Goal: Communication & Community: Answer question/provide support

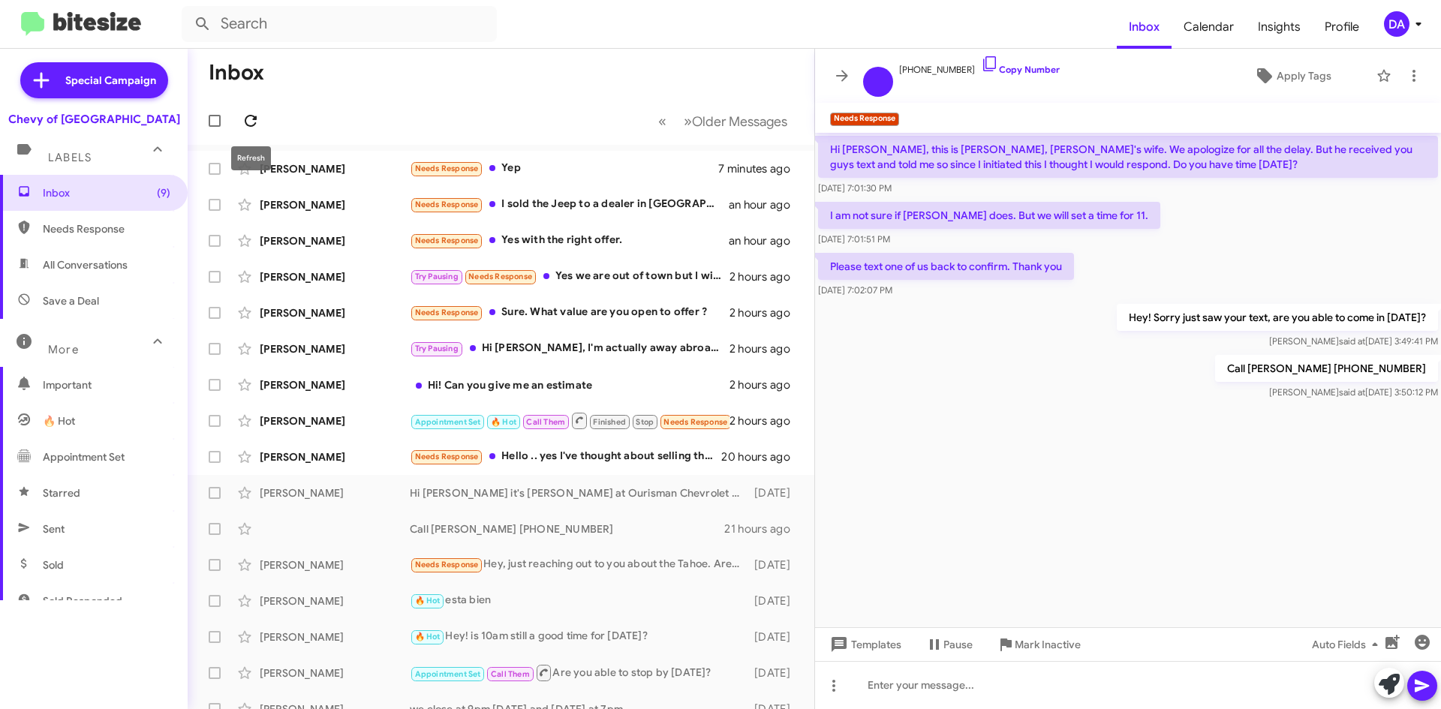
click at [248, 113] on icon at bounding box center [251, 121] width 18 height 18
click at [611, 471] on div "[PERSON_NAME] Needs Response Hello .. yes I've thought about selling the Trax s…" at bounding box center [501, 457] width 603 height 30
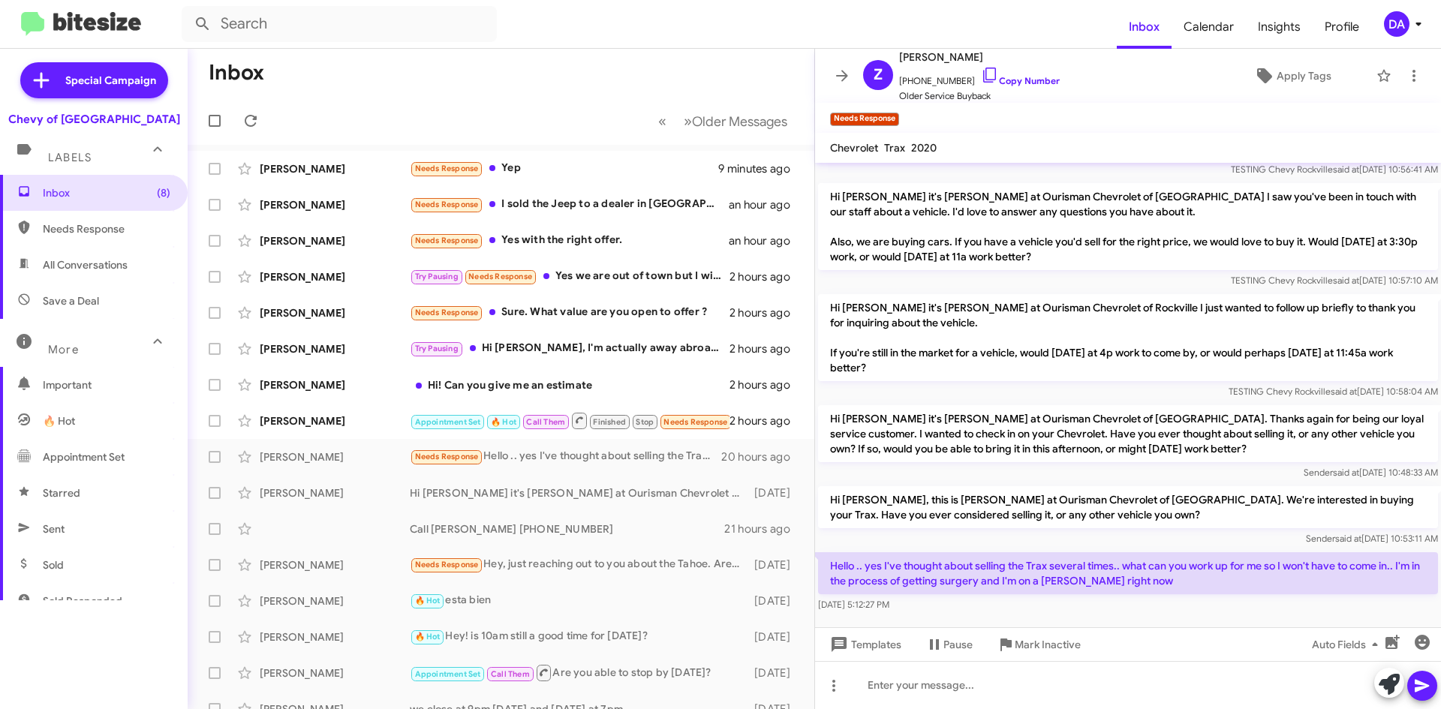
scroll to position [59, 0]
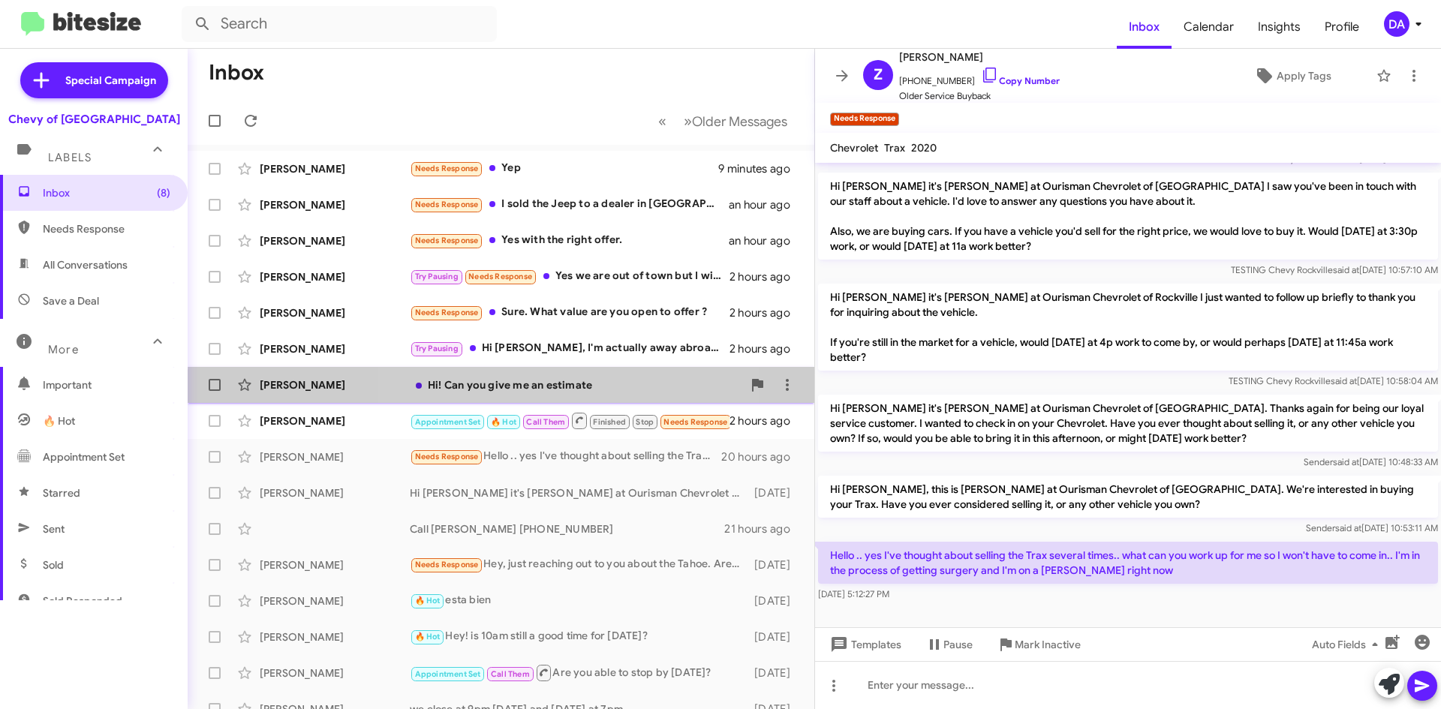
click at [536, 402] on span "[PERSON_NAME] Hi! Can you give me an estimate 2 hours ago" at bounding box center [501, 385] width 627 height 36
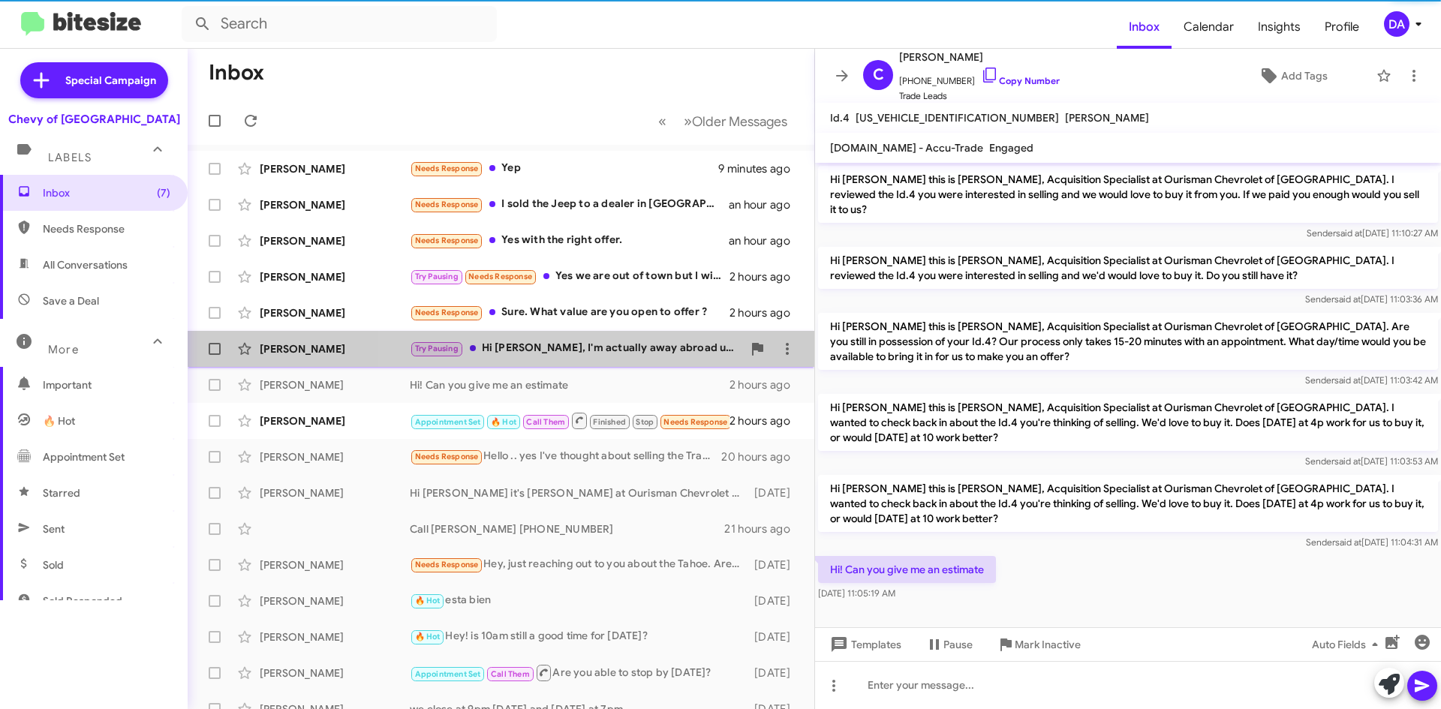
click at [558, 348] on div "Try Pausing Hi [PERSON_NAME], I'm actually away abroad until December now. We w…" at bounding box center [576, 348] width 333 height 17
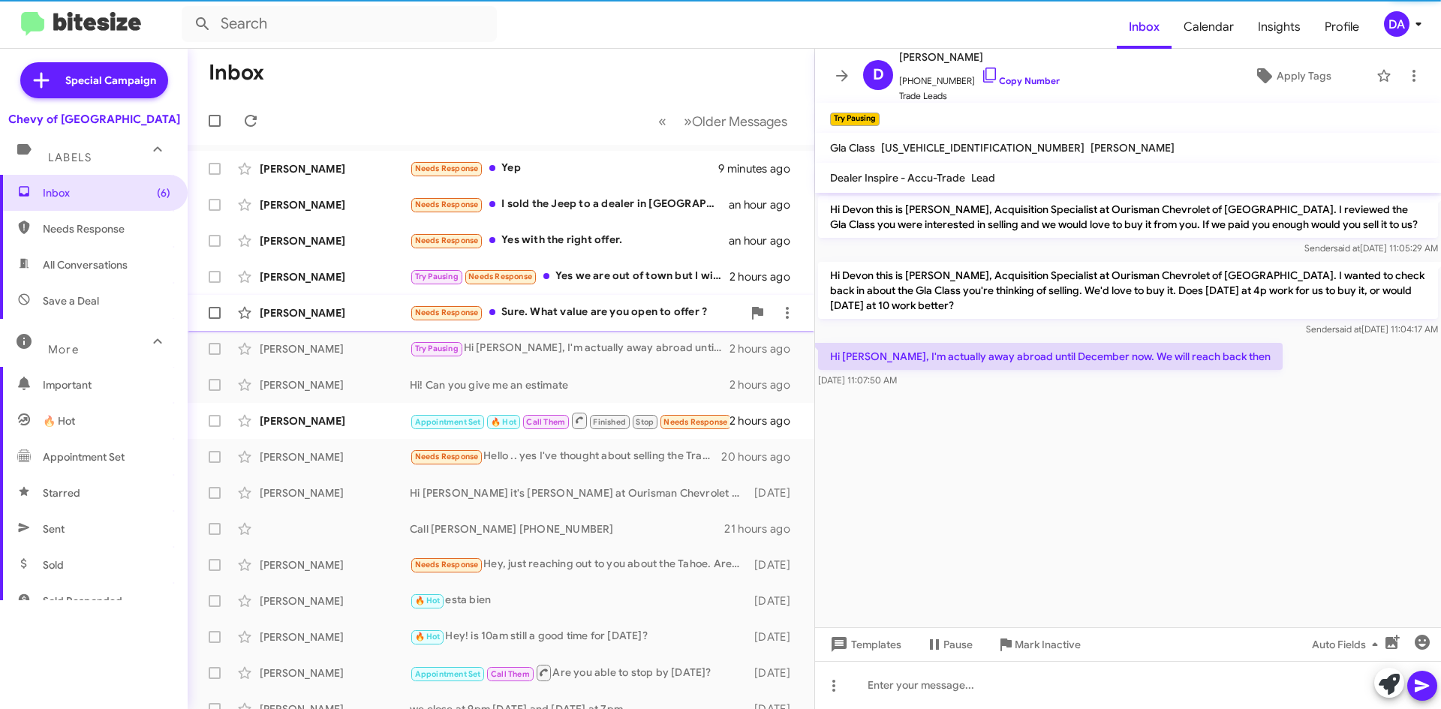
click at [570, 306] on div "Needs Response Sure. What value are you open to offer ?" at bounding box center [576, 312] width 333 height 17
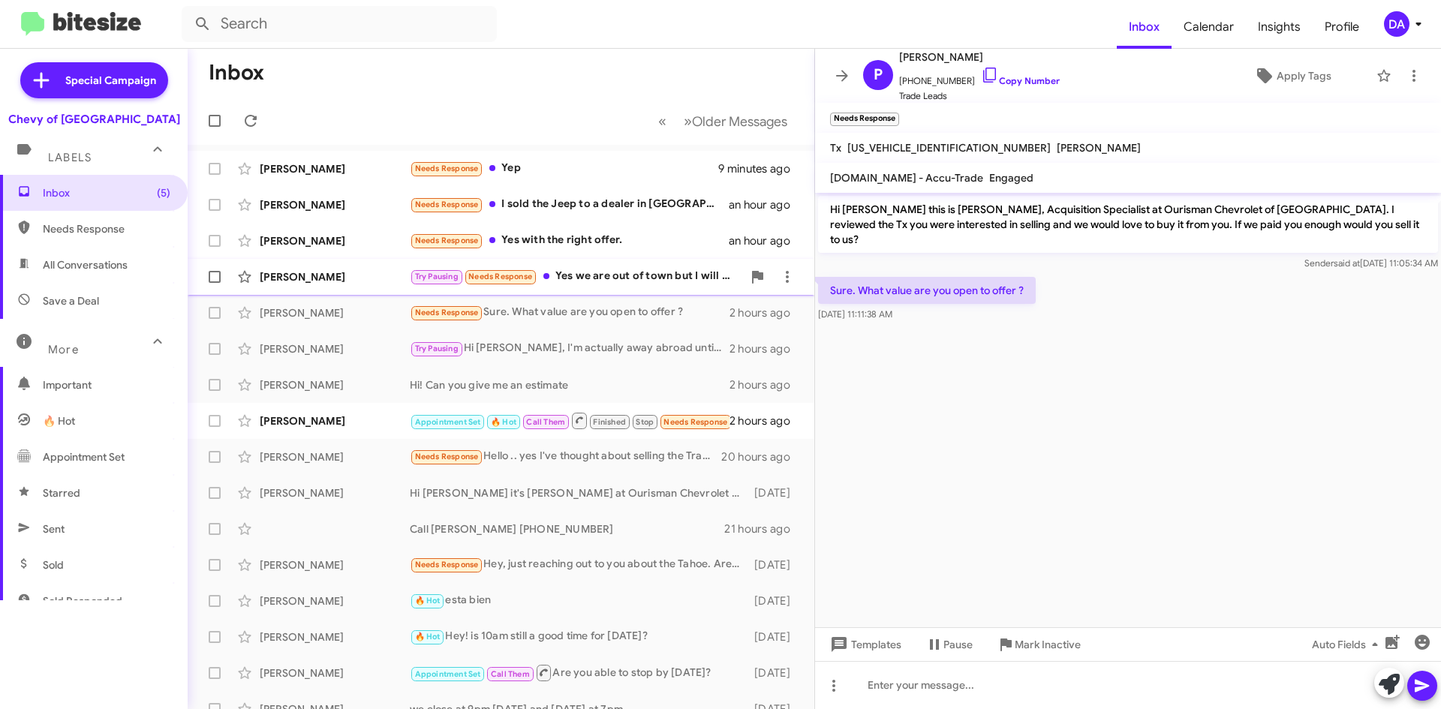
click at [586, 282] on div "Try Pausing Needs Response Yes we are out of town but I will get in touch when …" at bounding box center [576, 276] width 333 height 17
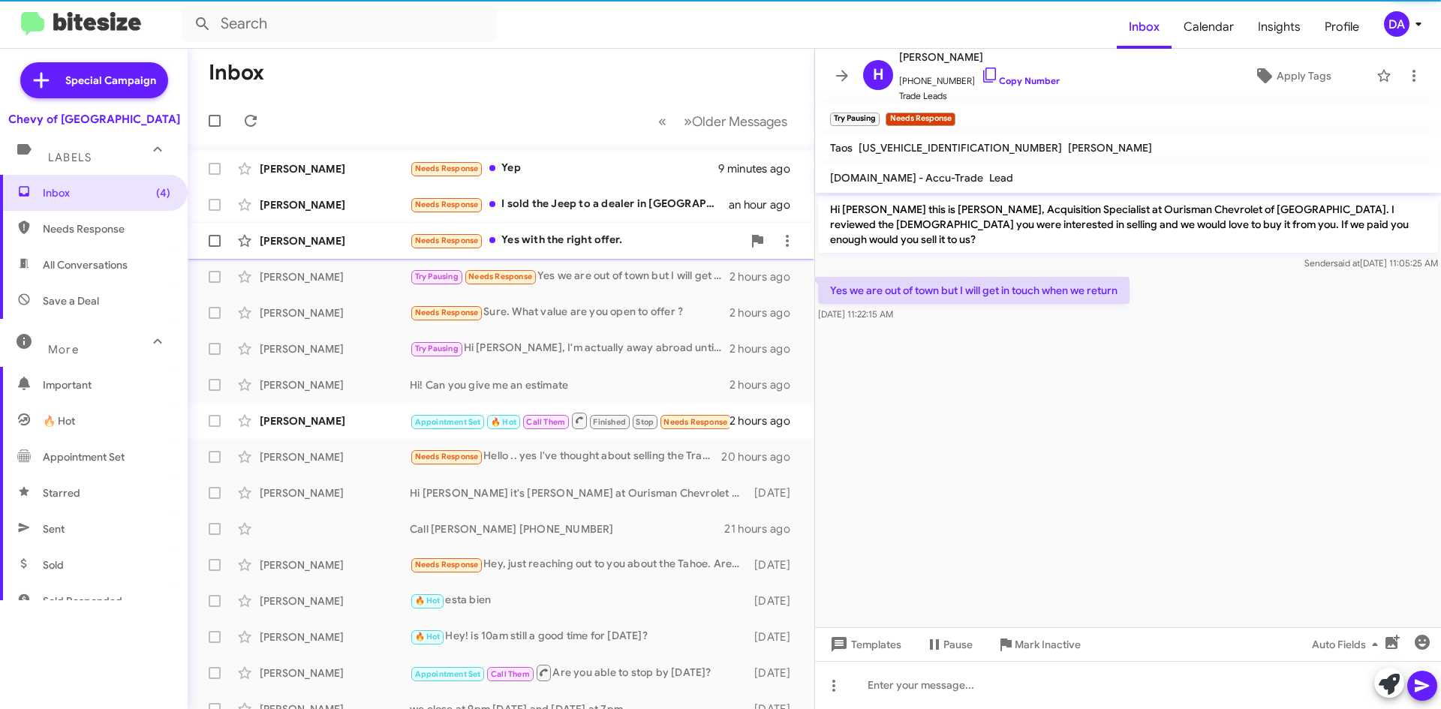
click at [587, 243] on div "Needs Response Yes with the right offer." at bounding box center [576, 240] width 333 height 17
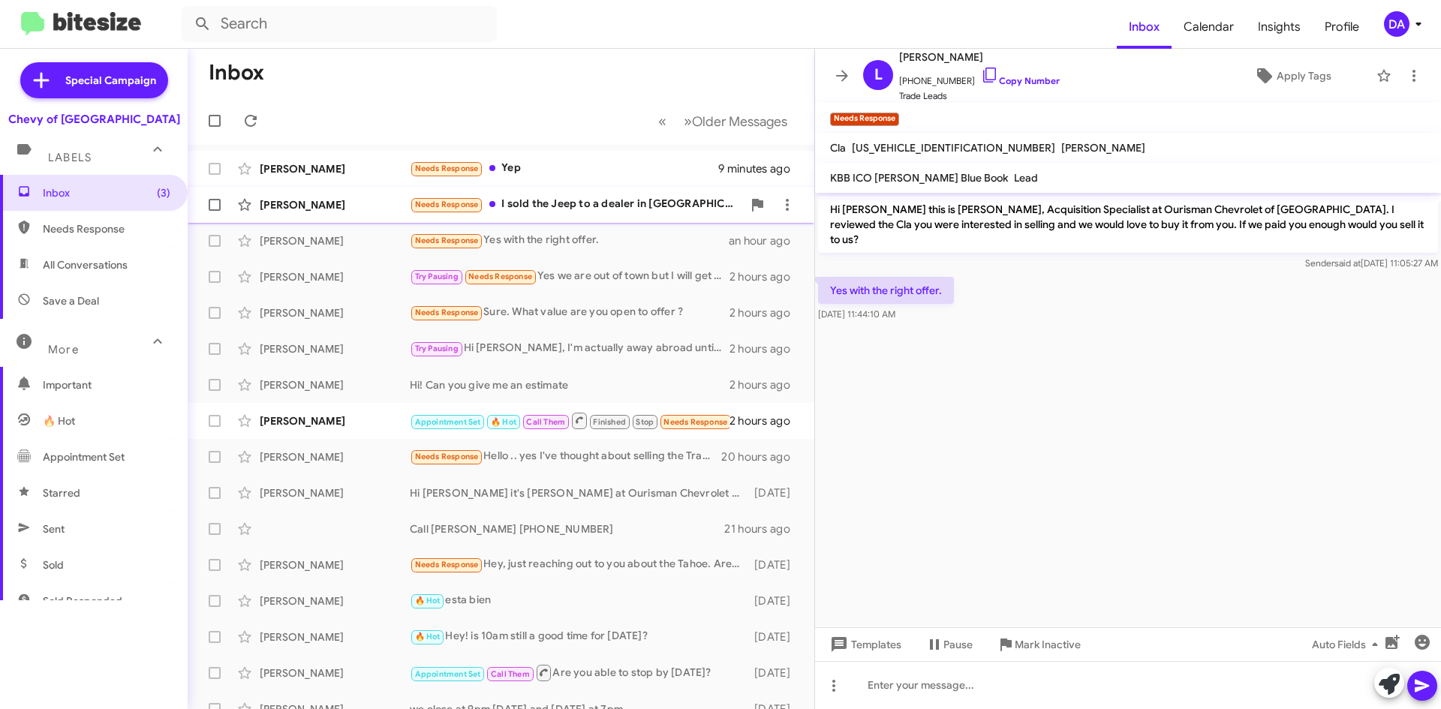
click at [580, 200] on div "Needs Response I sold the Jeep to a dealer in [GEOGRAPHIC_DATA] [DATE]." at bounding box center [576, 204] width 333 height 17
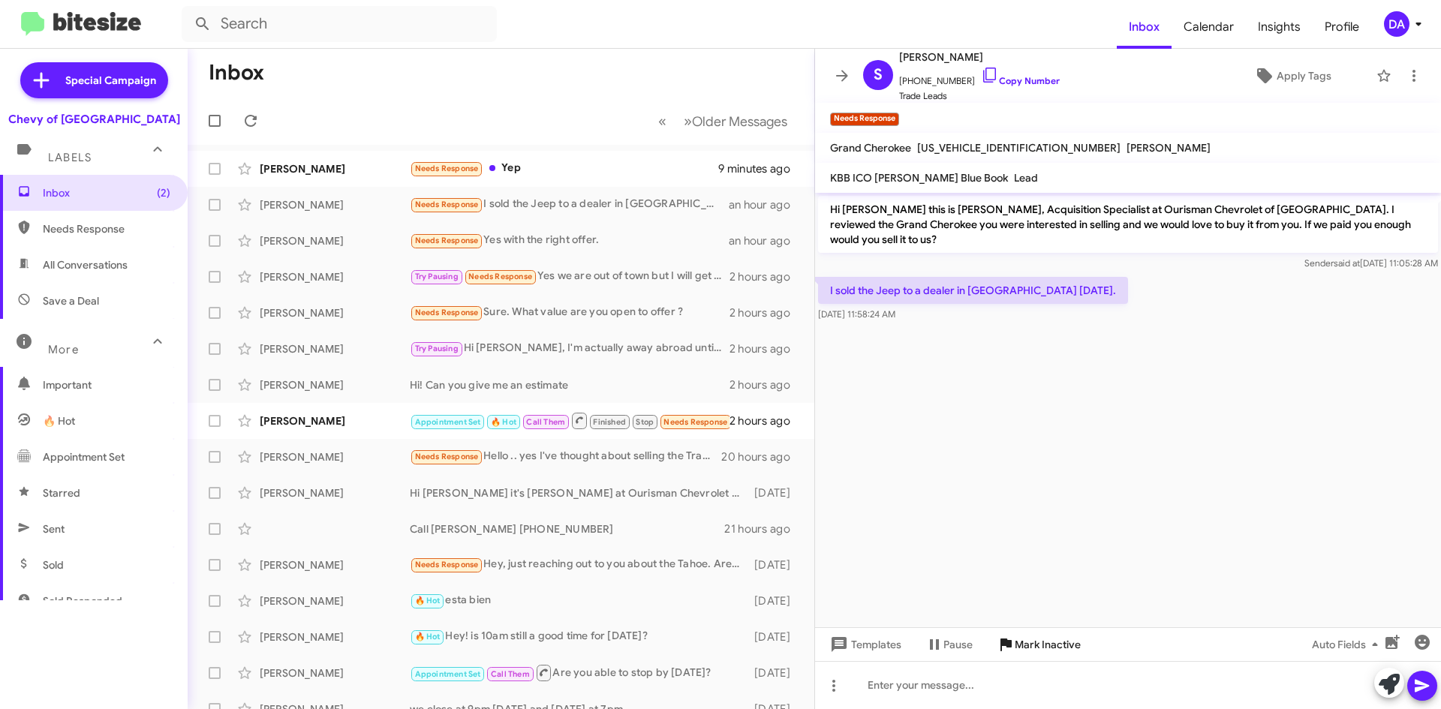
click at [1021, 650] on span "Mark Inactive" at bounding box center [1048, 644] width 66 height 27
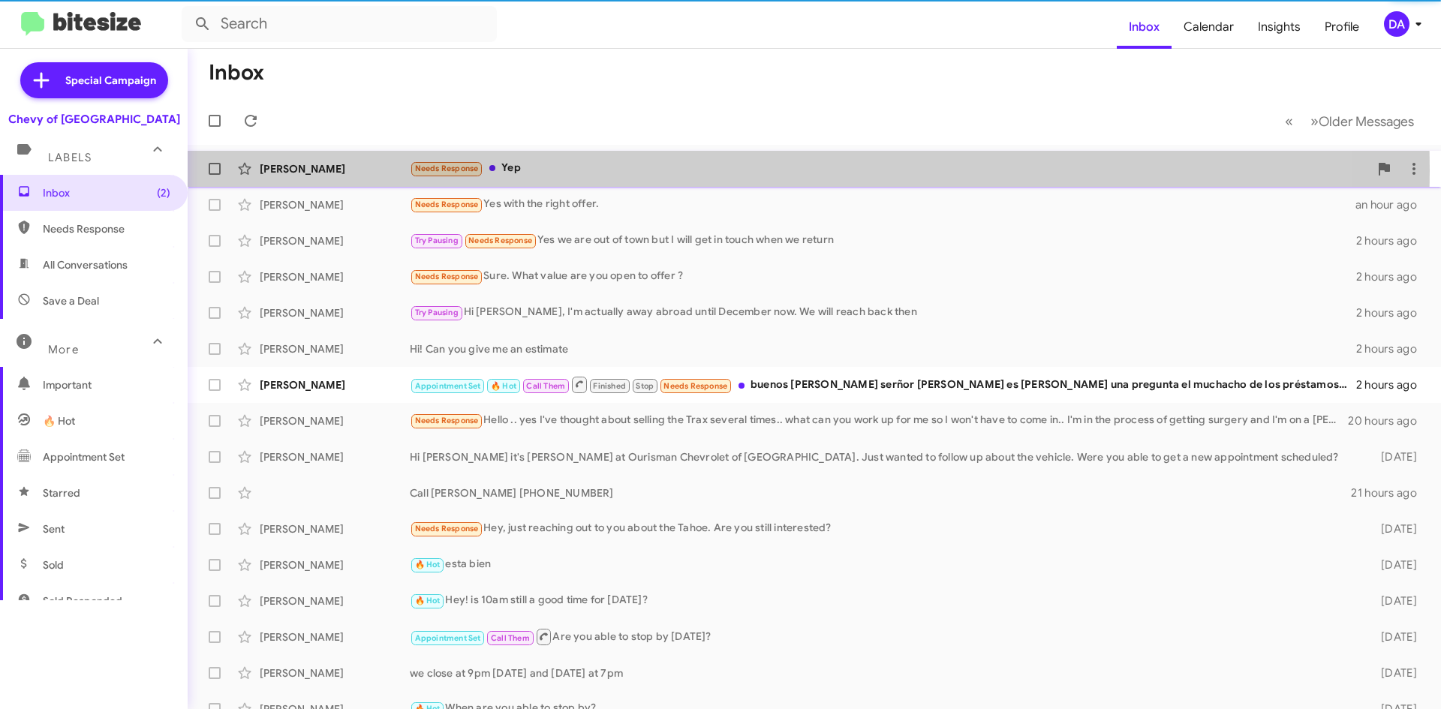
click at [532, 170] on div "Needs Response Yep" at bounding box center [889, 168] width 959 height 17
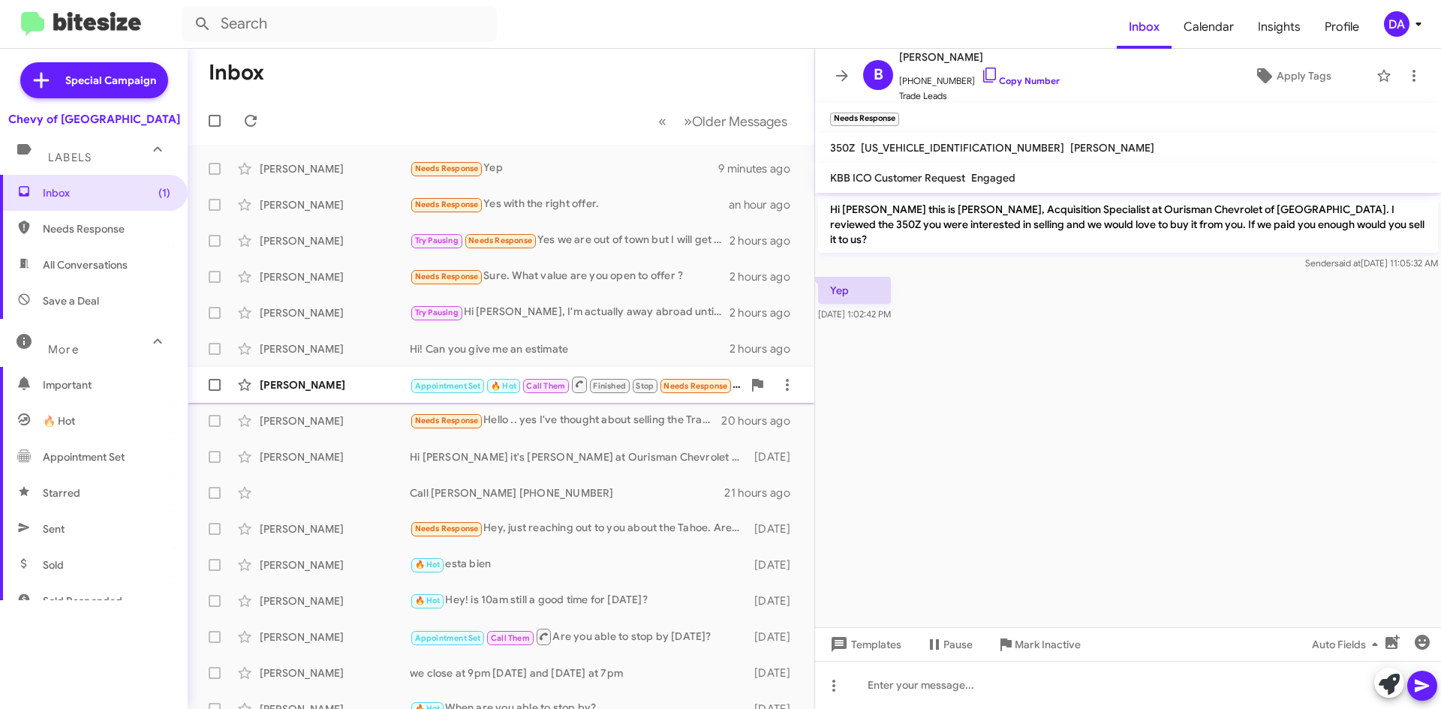
click at [303, 379] on div "[PERSON_NAME]" at bounding box center [335, 385] width 150 height 15
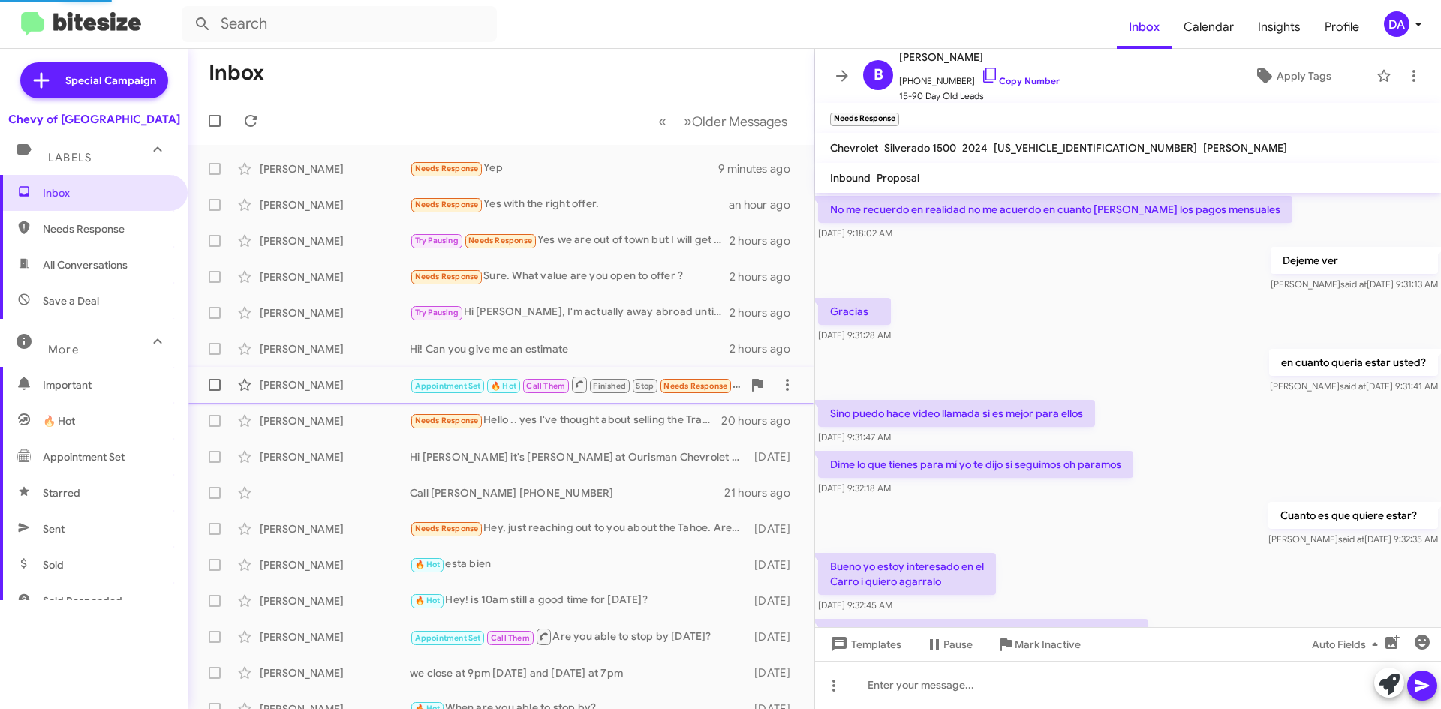
scroll to position [668, 0]
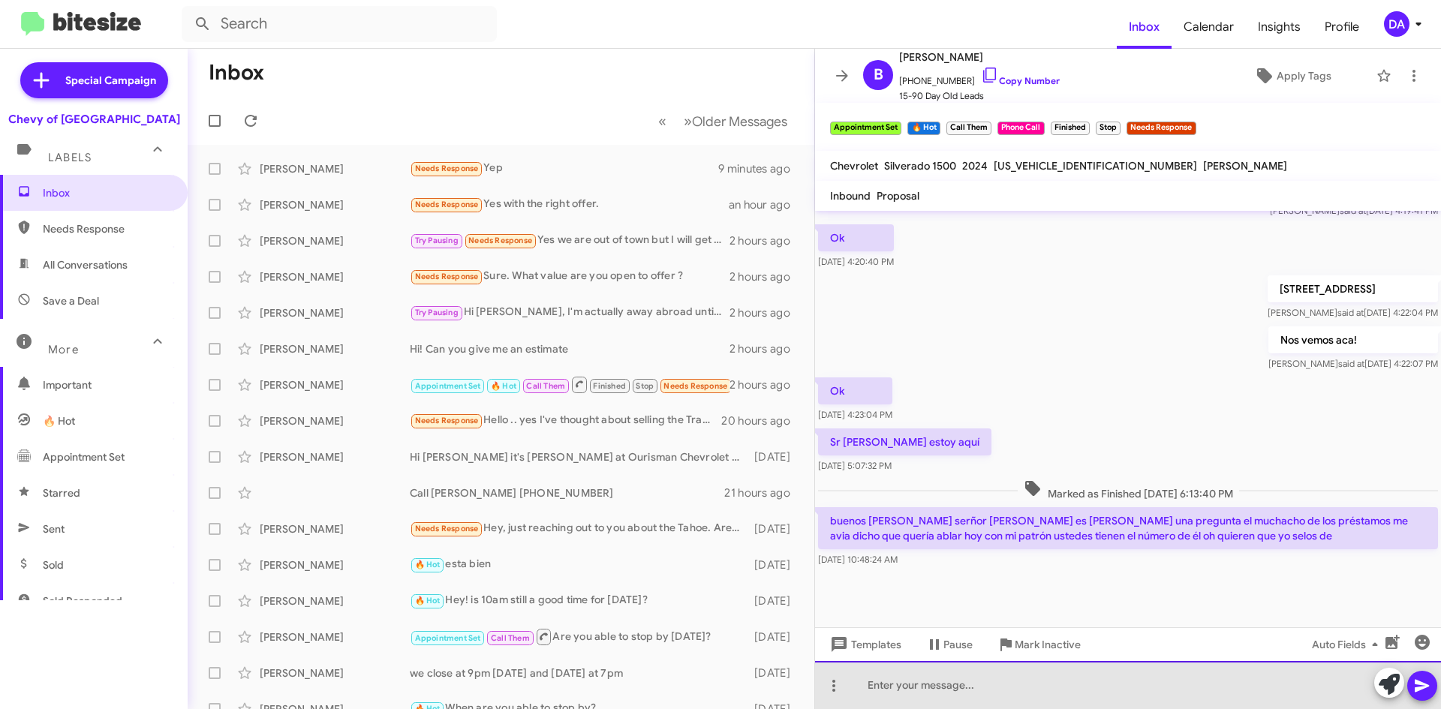
click at [1062, 693] on div at bounding box center [1128, 685] width 626 height 48
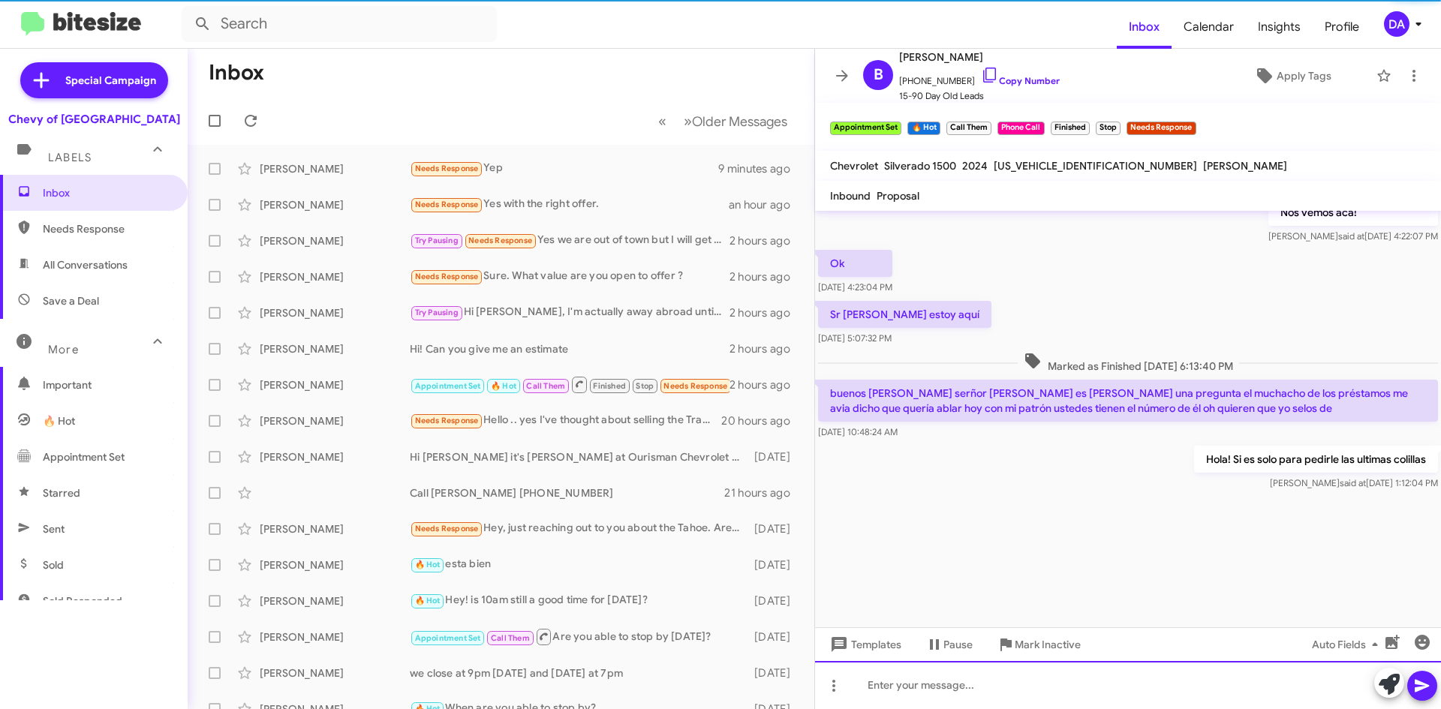
scroll to position [2302, 0]
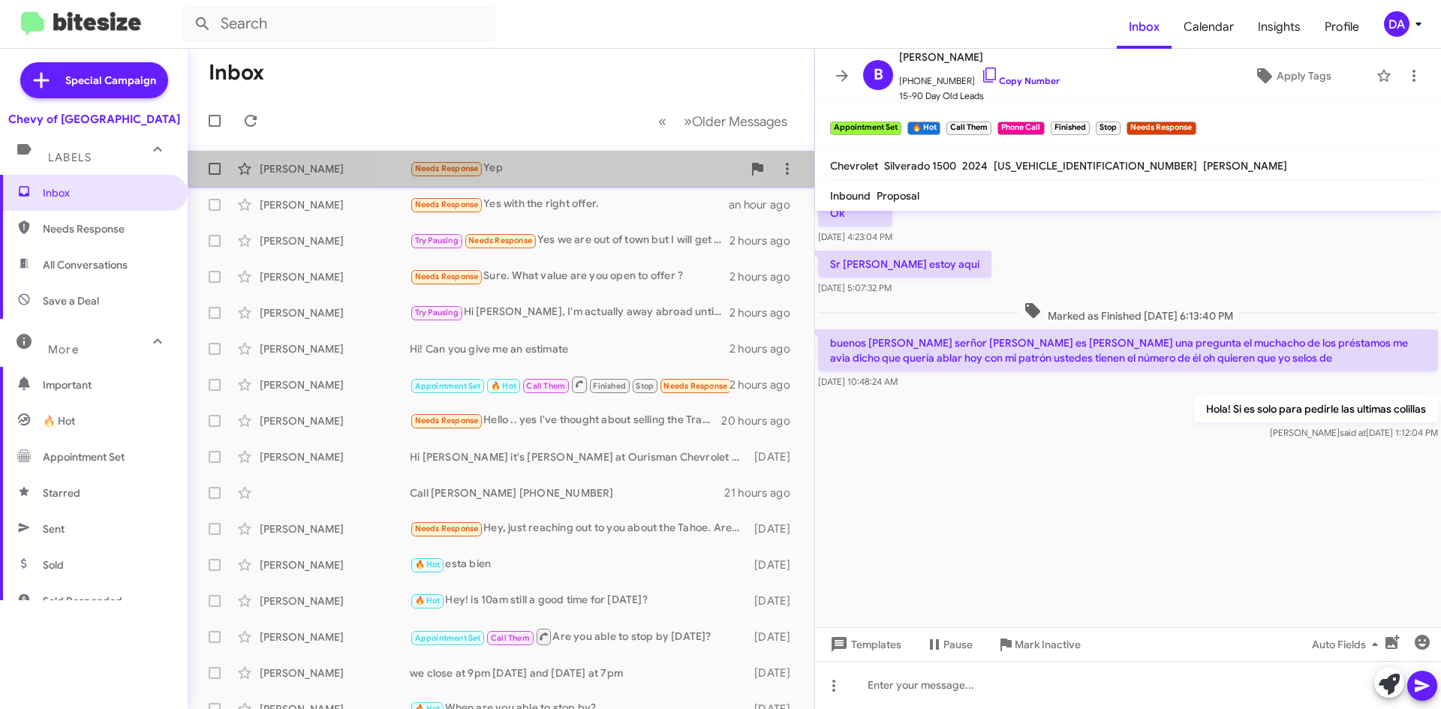
click at [521, 165] on div "Needs Response Yep" at bounding box center [576, 168] width 333 height 17
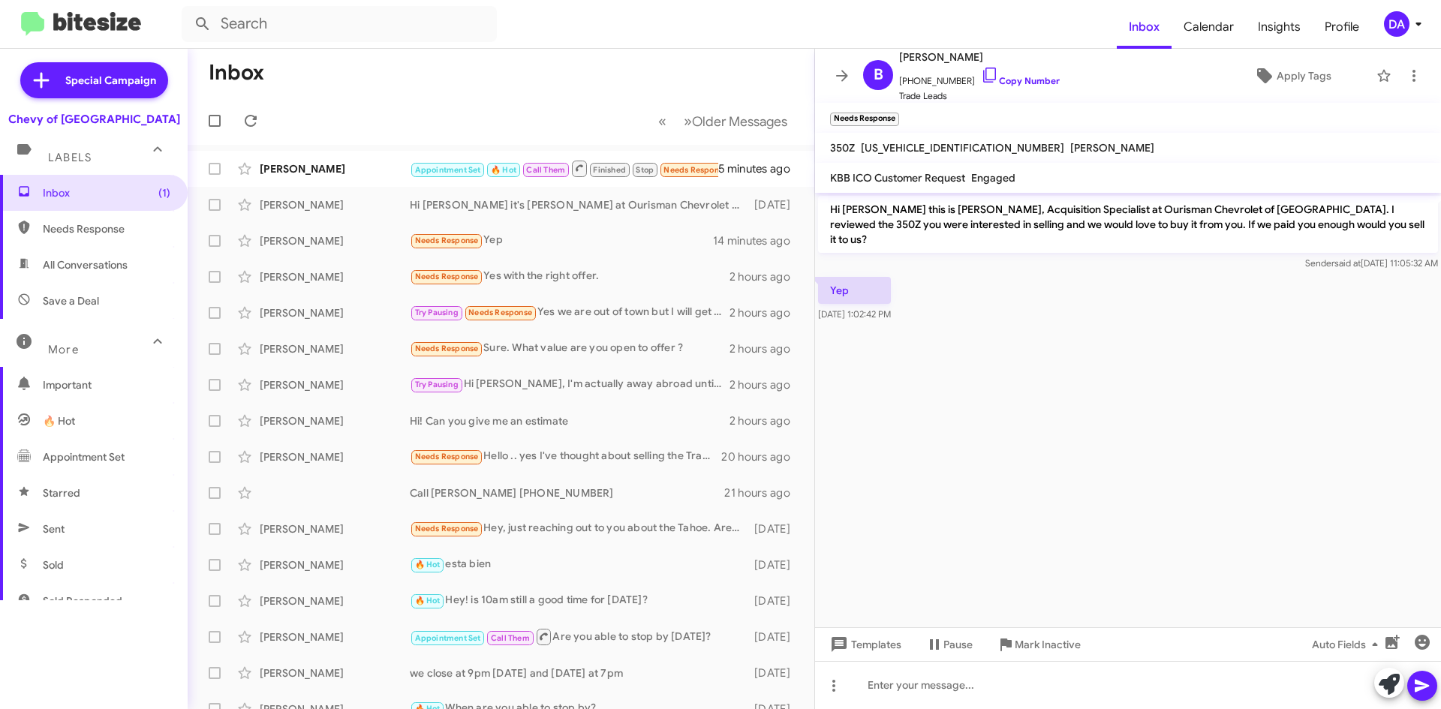
click at [736, 35] on form at bounding box center [649, 24] width 935 height 36
click at [692, 34] on form at bounding box center [649, 24] width 935 height 36
click at [635, 25] on form at bounding box center [649, 24] width 935 height 36
click at [366, 169] on div "[PERSON_NAME]" at bounding box center [335, 168] width 150 height 15
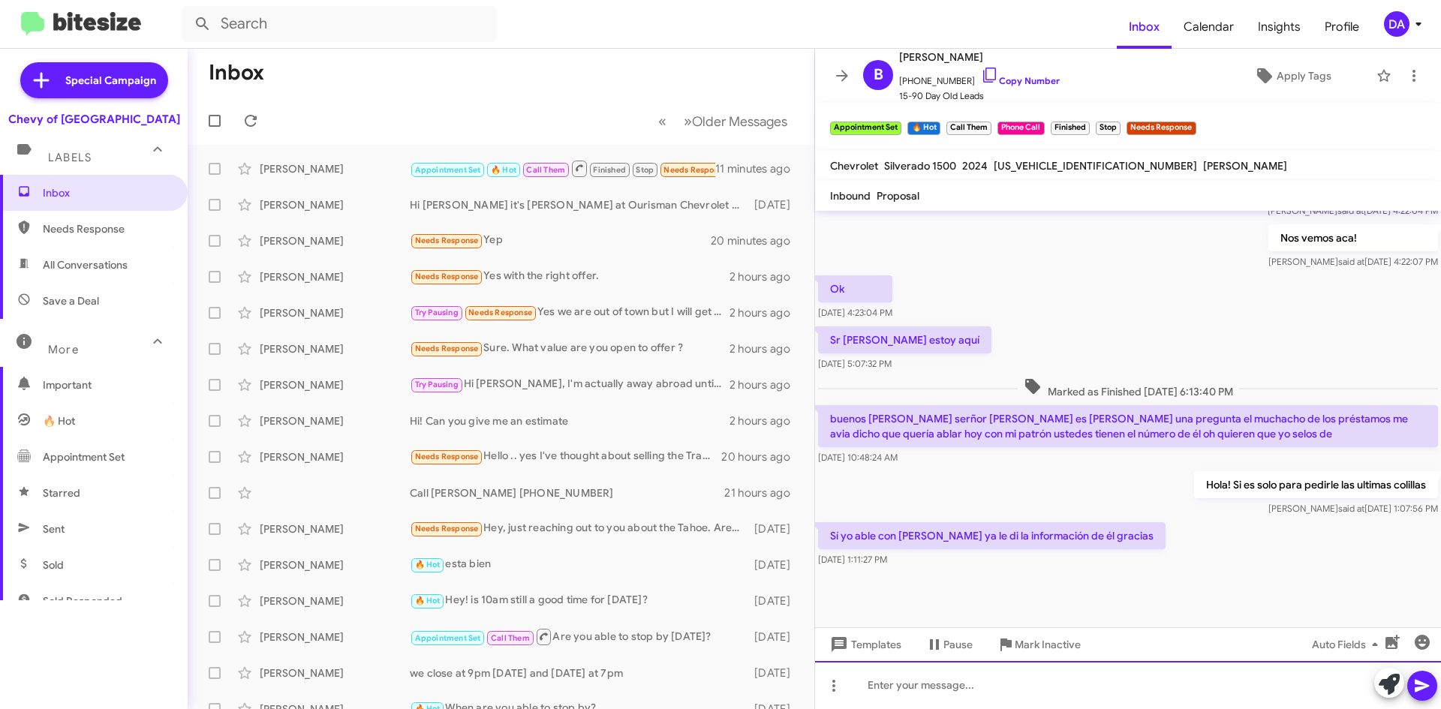
click at [974, 693] on div at bounding box center [1128, 685] width 626 height 48
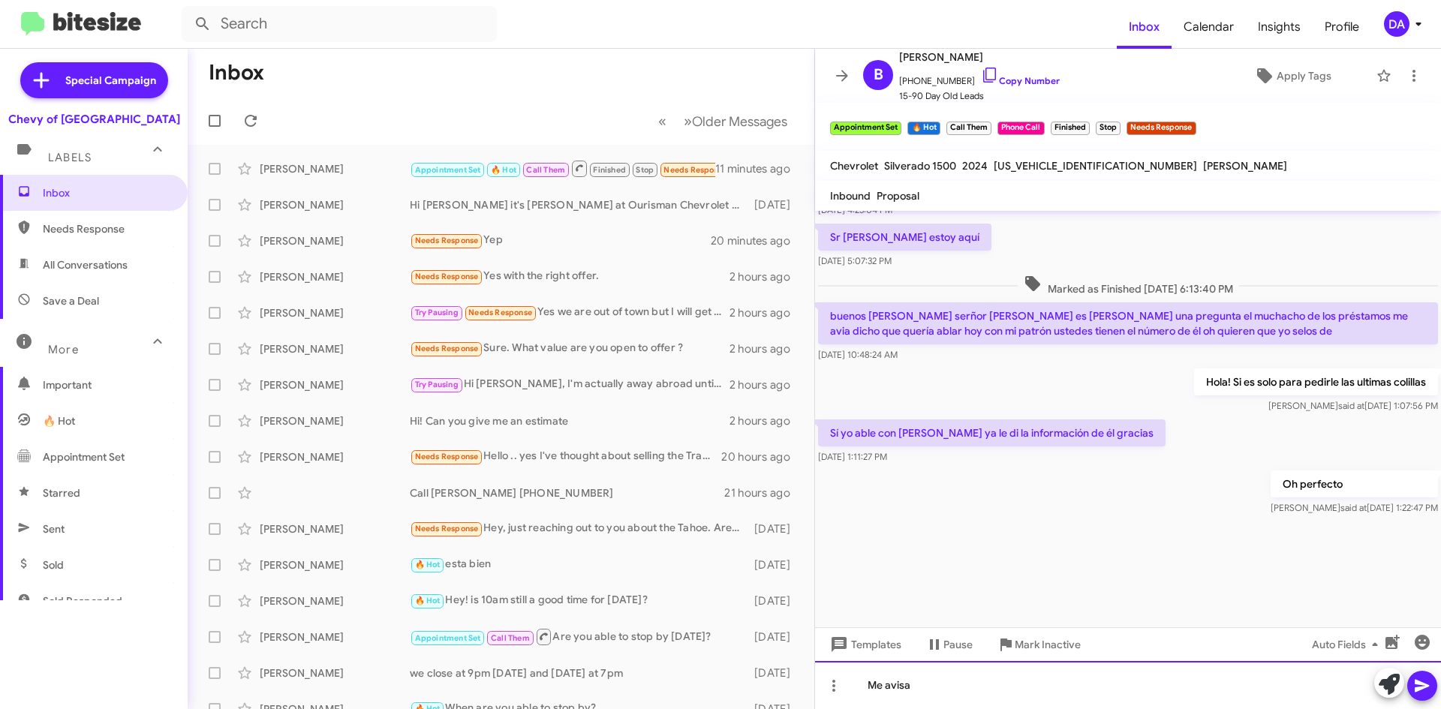
scroll to position [2412, 0]
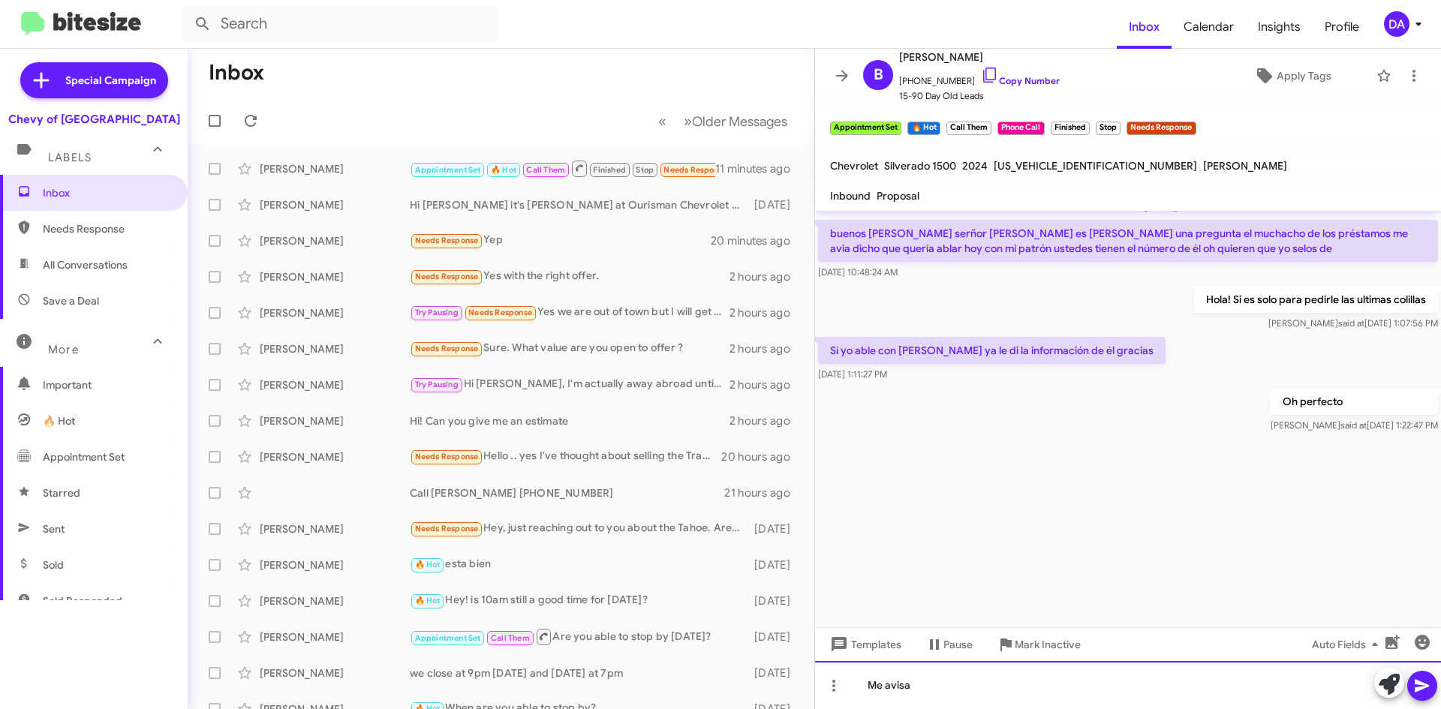
click at [953, 688] on div "Me avisa" at bounding box center [1128, 685] width 626 height 48
click at [948, 680] on div "Me avisa" at bounding box center [1128, 685] width 626 height 48
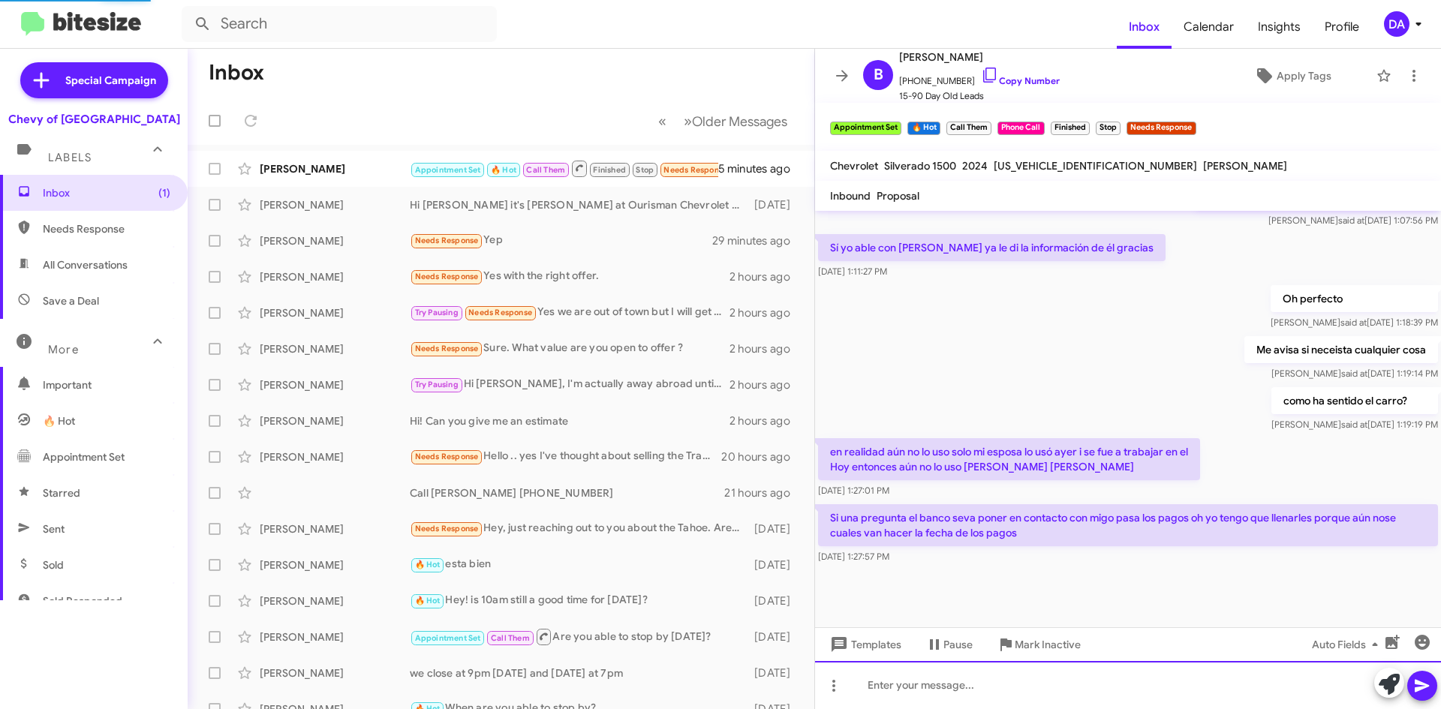
scroll to position [716, 0]
